Goal: Information Seeking & Learning: Learn about a topic

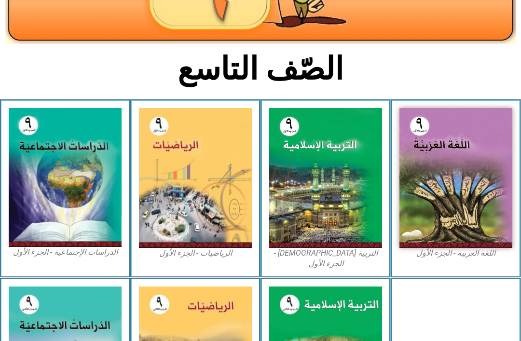
scroll to position [175, 0]
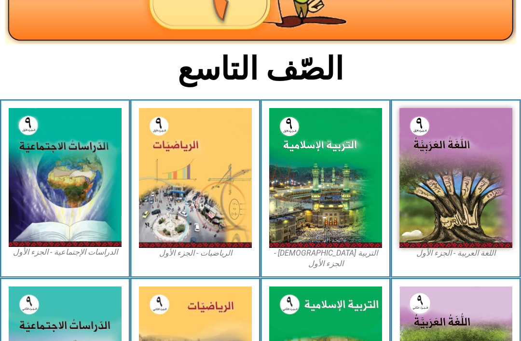
click at [359, 233] on img at bounding box center [325, 178] width 113 height 140
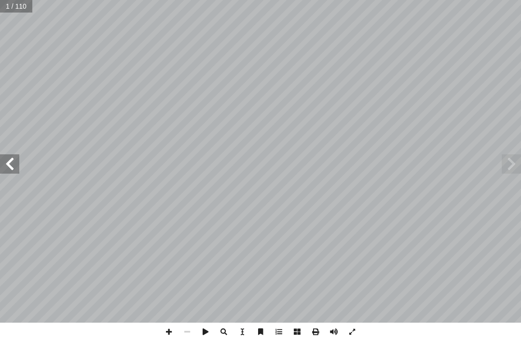
click at [502, 166] on span at bounding box center [511, 163] width 19 height 19
click at [512, 164] on span at bounding box center [511, 163] width 19 height 19
click at [518, 161] on span at bounding box center [511, 163] width 19 height 19
click at [513, 159] on span at bounding box center [511, 163] width 19 height 19
click at [513, 169] on span at bounding box center [511, 163] width 19 height 19
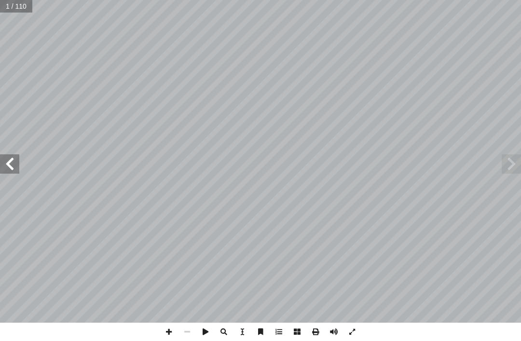
click at [507, 170] on span at bounding box center [511, 163] width 19 height 19
click at [516, 170] on span at bounding box center [511, 163] width 19 height 19
click at [513, 161] on span at bounding box center [511, 163] width 19 height 19
click at [18, 159] on span at bounding box center [9, 163] width 19 height 19
click at [18, 162] on span at bounding box center [9, 163] width 19 height 19
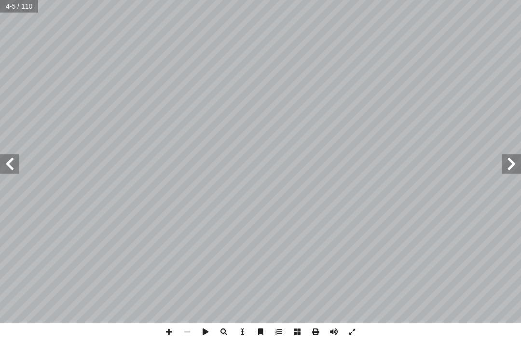
click at [14, 165] on span at bounding box center [9, 163] width 19 height 19
click at [18, 160] on span at bounding box center [9, 163] width 19 height 19
click at [9, 156] on span at bounding box center [9, 163] width 19 height 19
click at [14, 161] on span at bounding box center [9, 163] width 19 height 19
click at [15, 164] on span at bounding box center [9, 163] width 19 height 19
